Goal: Navigation & Orientation: Understand site structure

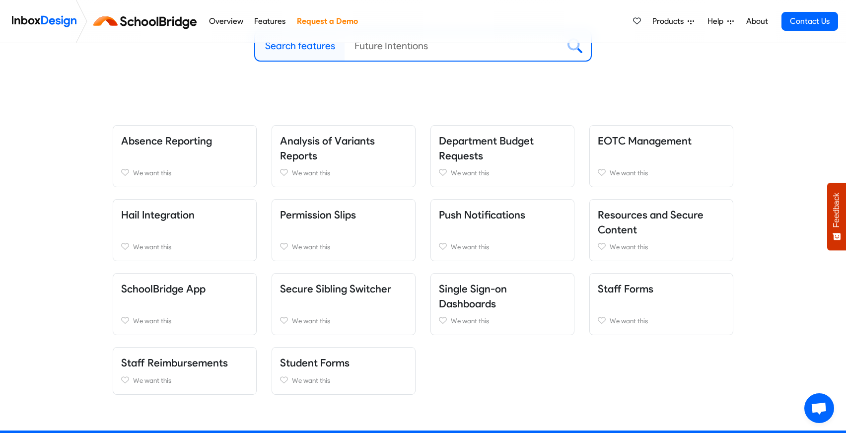
scroll to position [154, 0]
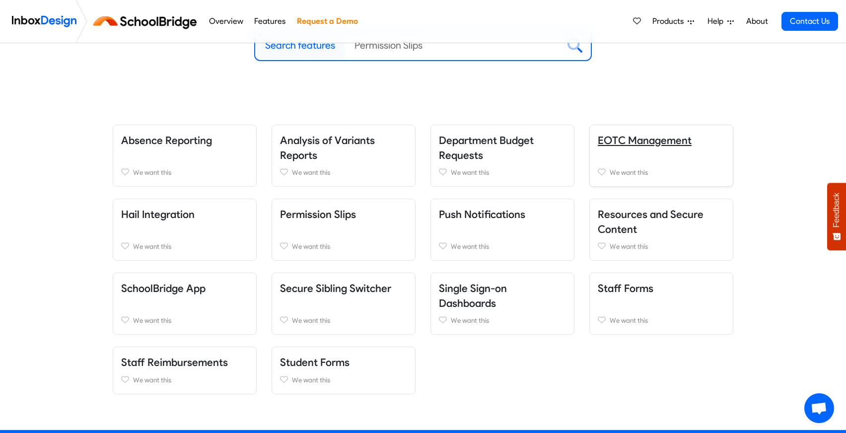
click at [639, 142] on link "EOTC Management" at bounding box center [645, 140] width 94 height 12
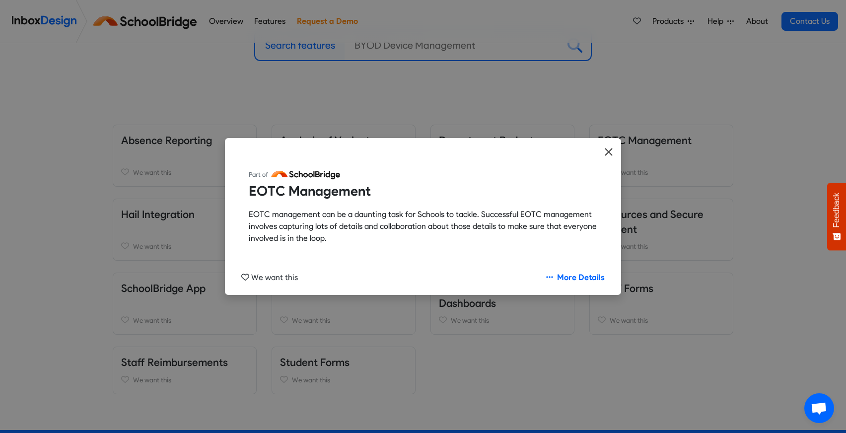
click at [610, 149] on icon "Close" at bounding box center [608, 152] width 9 height 12
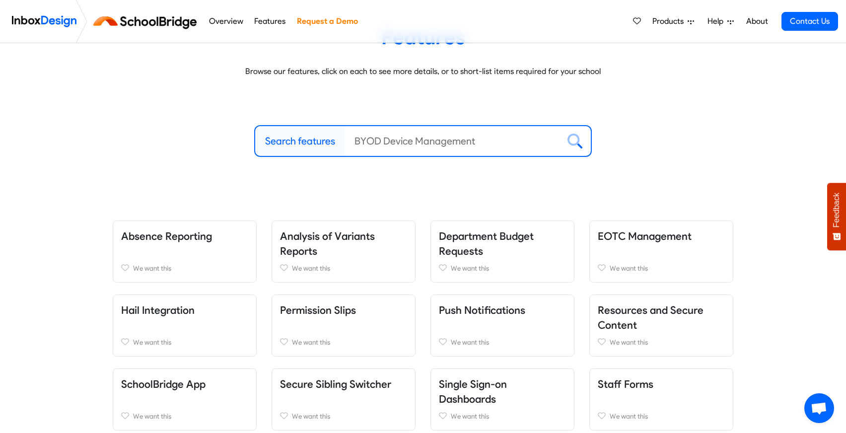
scroll to position [0, 0]
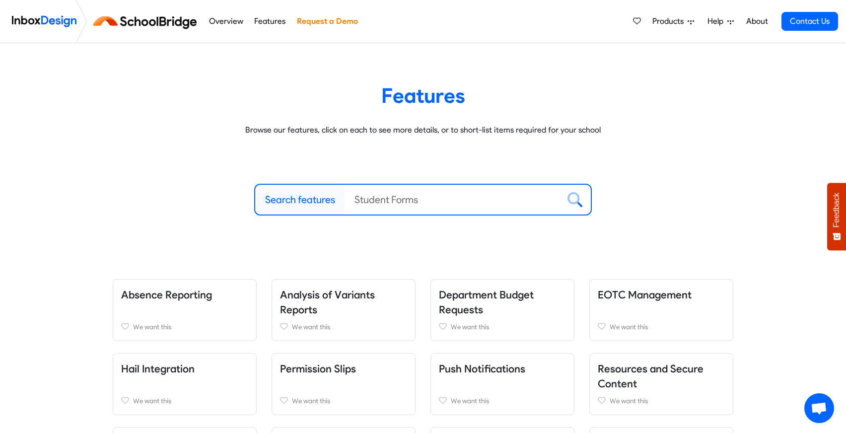
click at [234, 20] on link "Overview" at bounding box center [226, 21] width 40 height 20
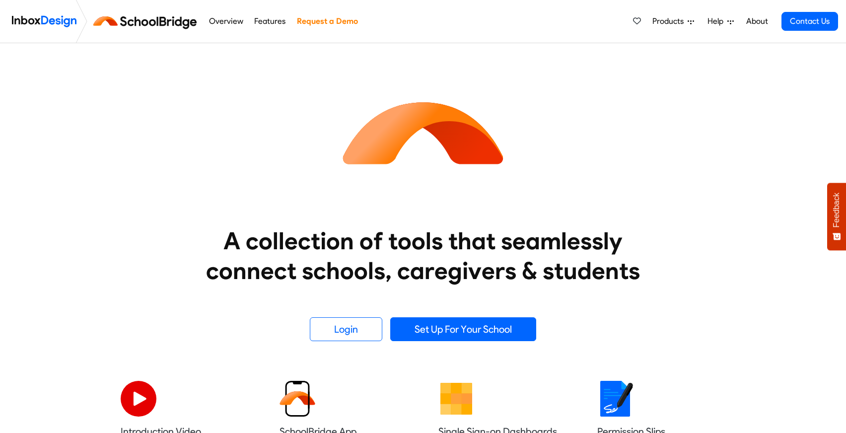
click at [277, 25] on link "Features" at bounding box center [270, 21] width 37 height 20
